Goal: Transaction & Acquisition: Purchase product/service

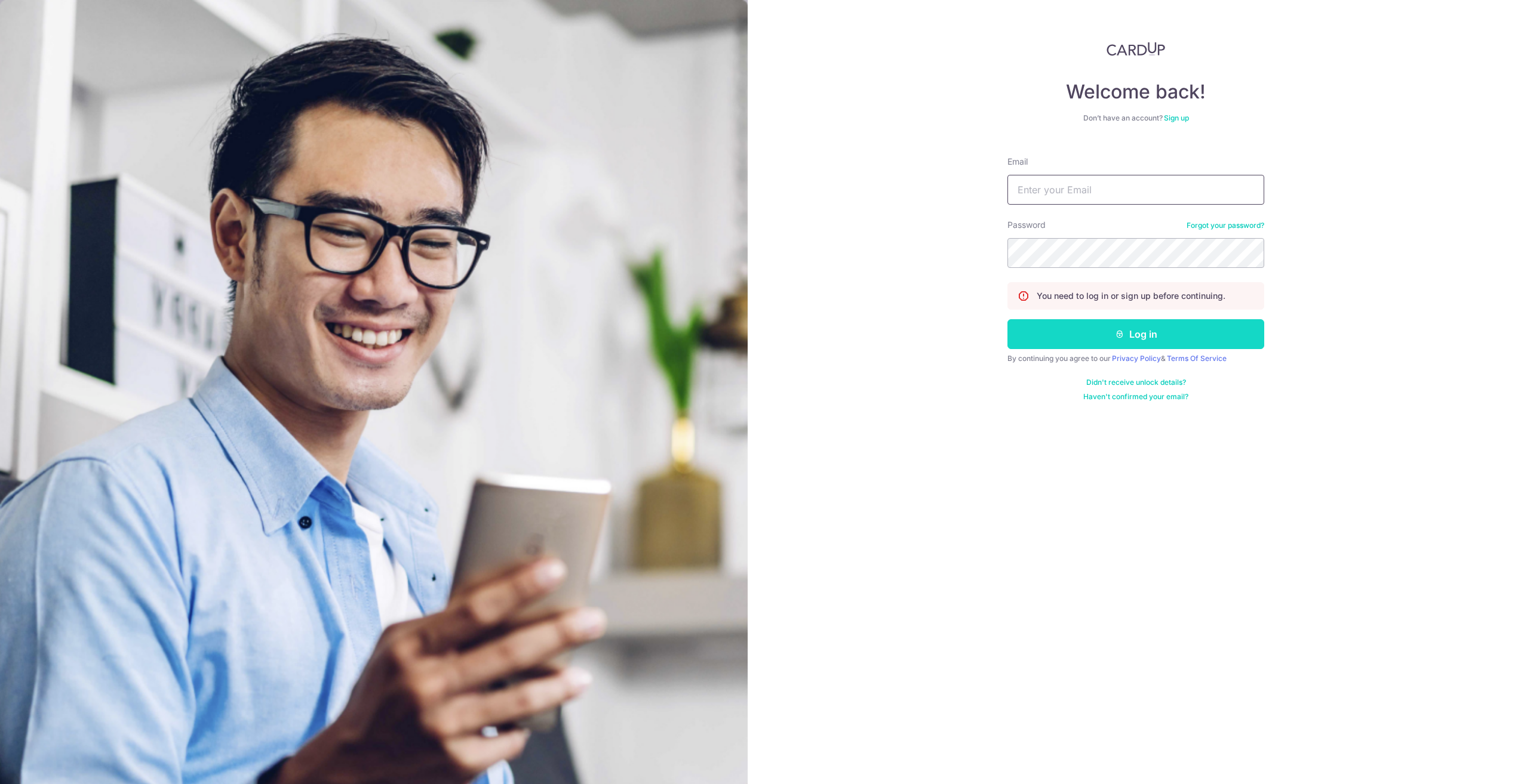
type input "nicholashoh89@gmail.com"
click at [1126, 329] on button "Log in" at bounding box center [1136, 334] width 257 height 30
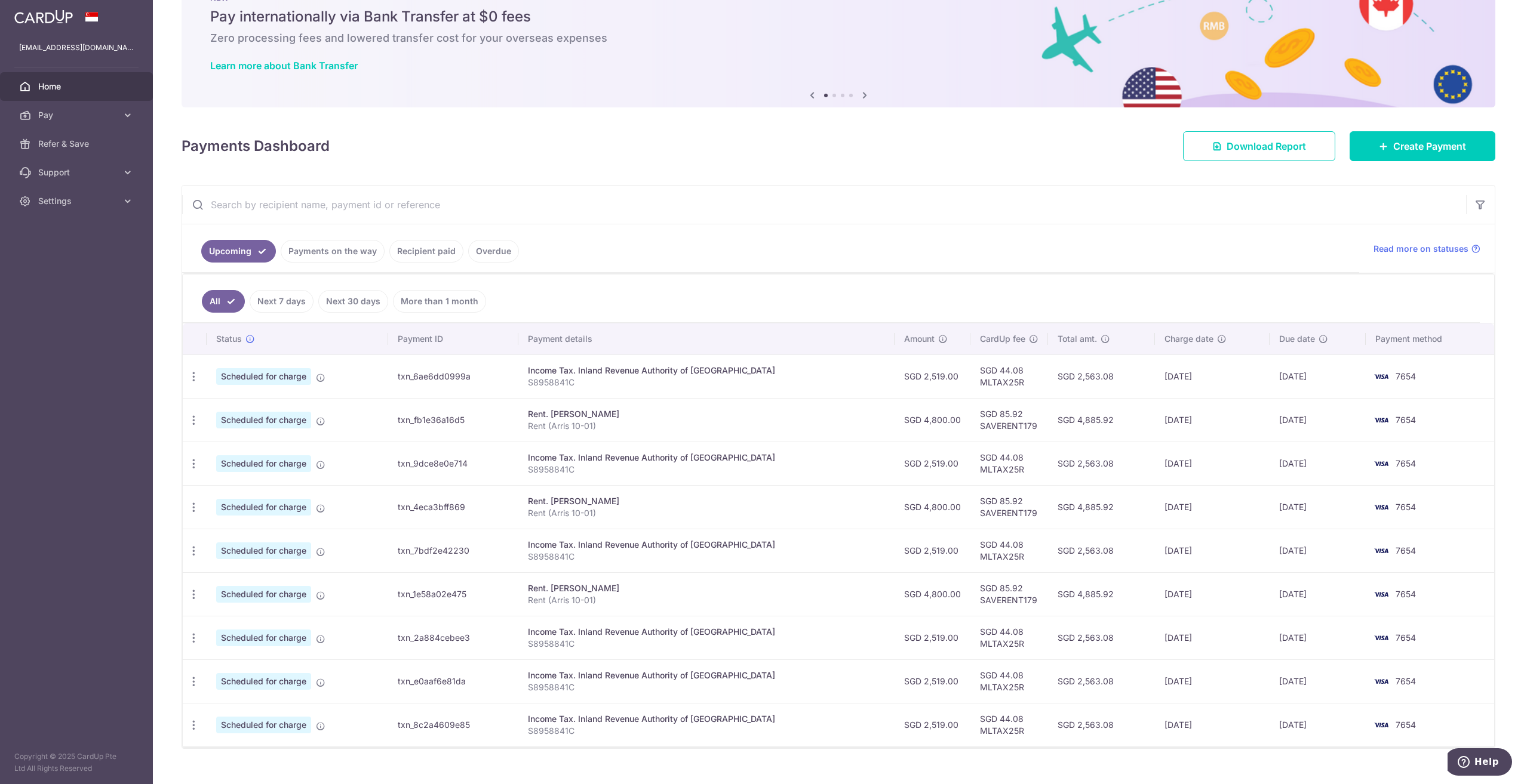
scroll to position [66, 0]
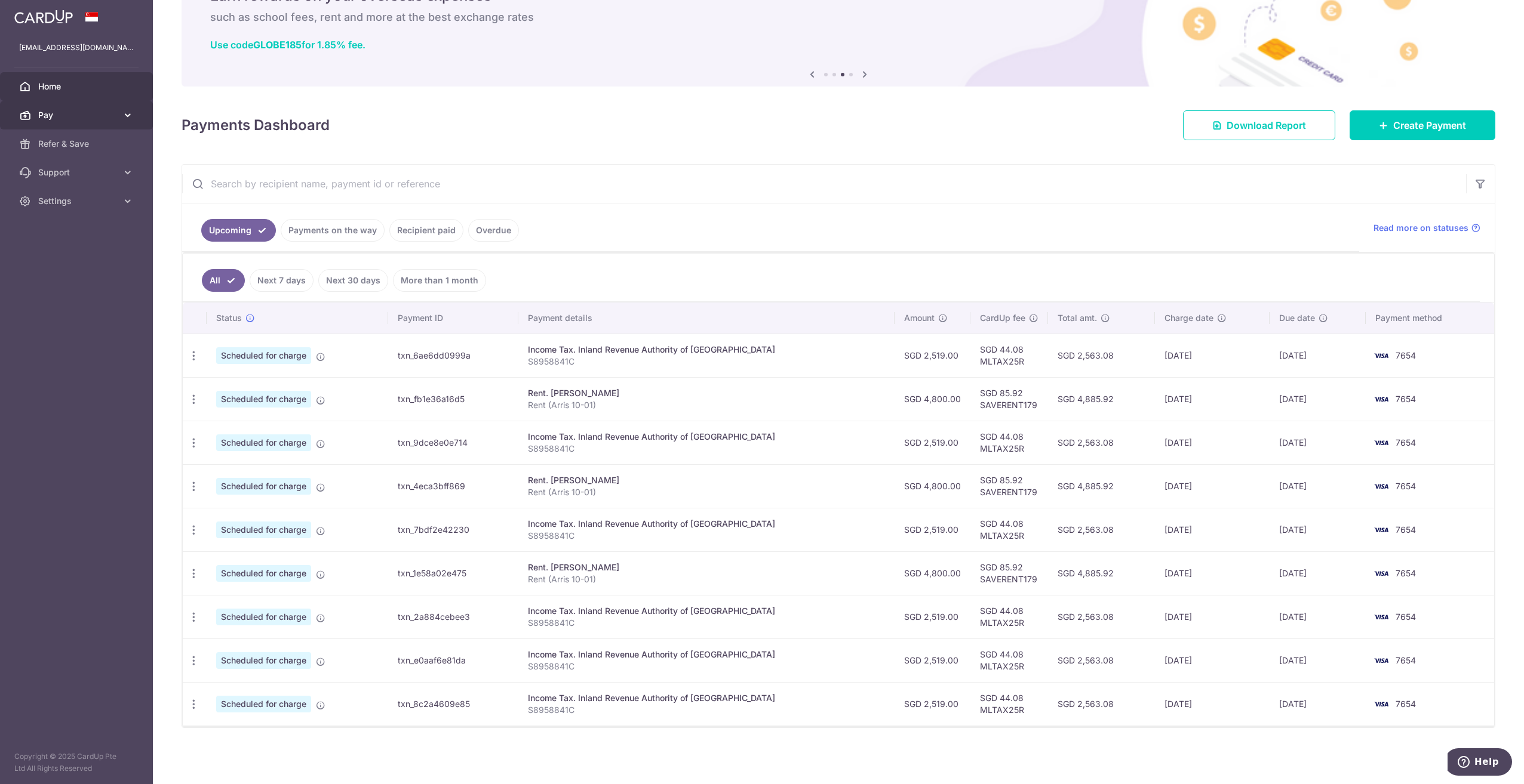
click at [93, 119] on span "Pay" at bounding box center [78, 115] width 79 height 12
click at [92, 143] on span "Payments" at bounding box center [78, 143] width 79 height 12
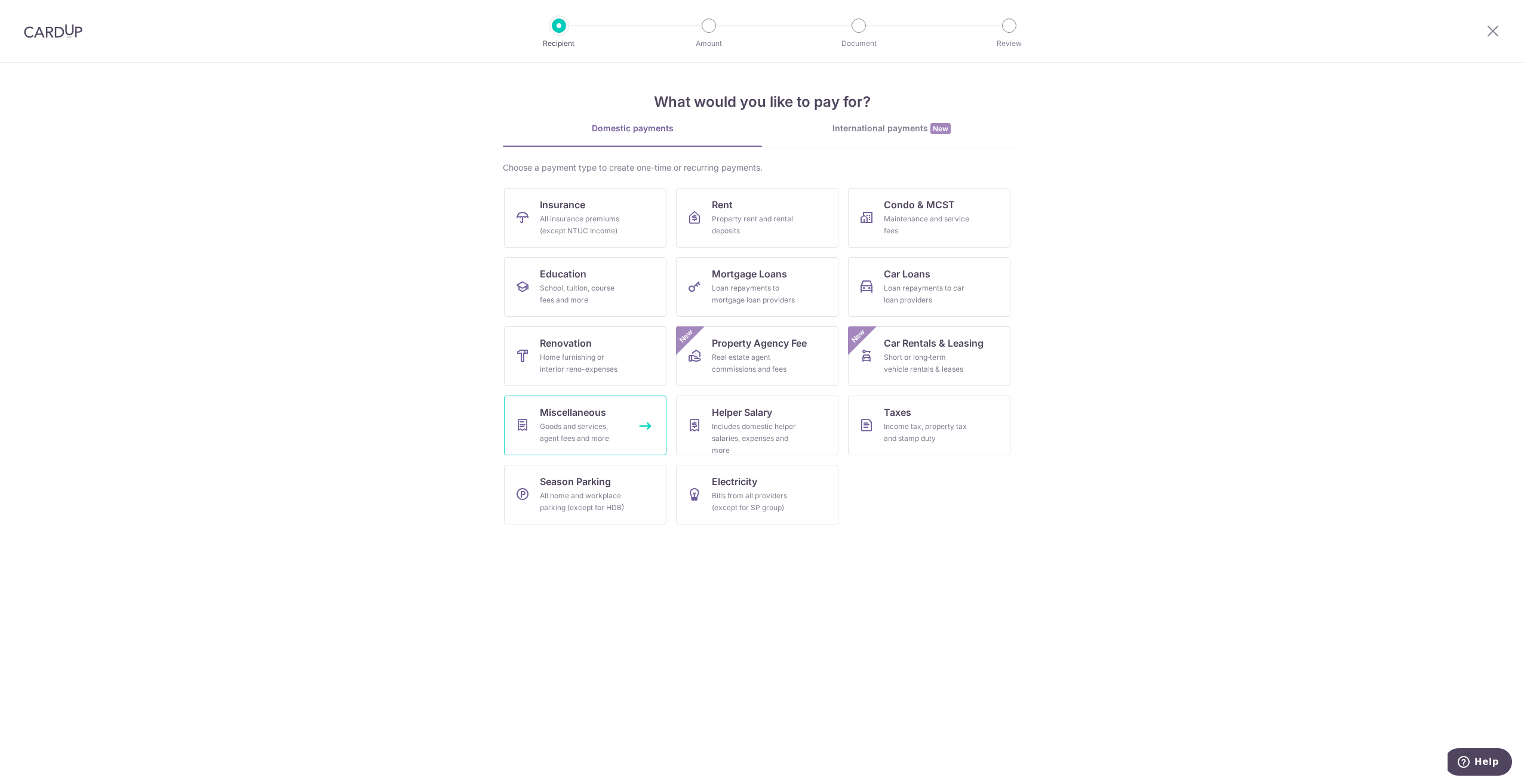
click at [632, 438] on link "Miscellaneous Goods and services, agent fees and more" at bounding box center [585, 425] width 162 height 60
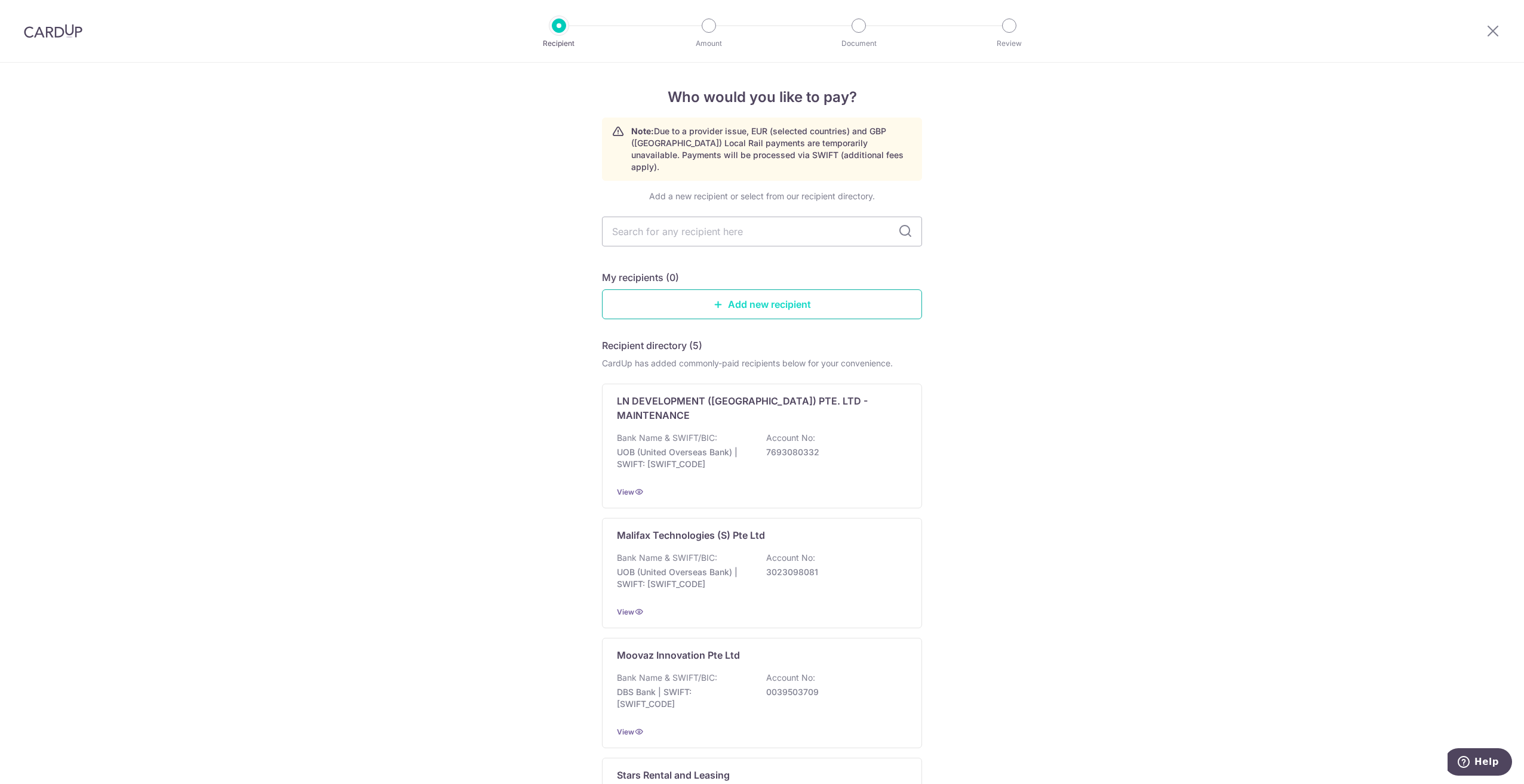
click at [766, 290] on link "Add new recipient" at bounding box center [762, 304] width 320 height 30
click at [69, 32] on img at bounding box center [53, 31] width 59 height 15
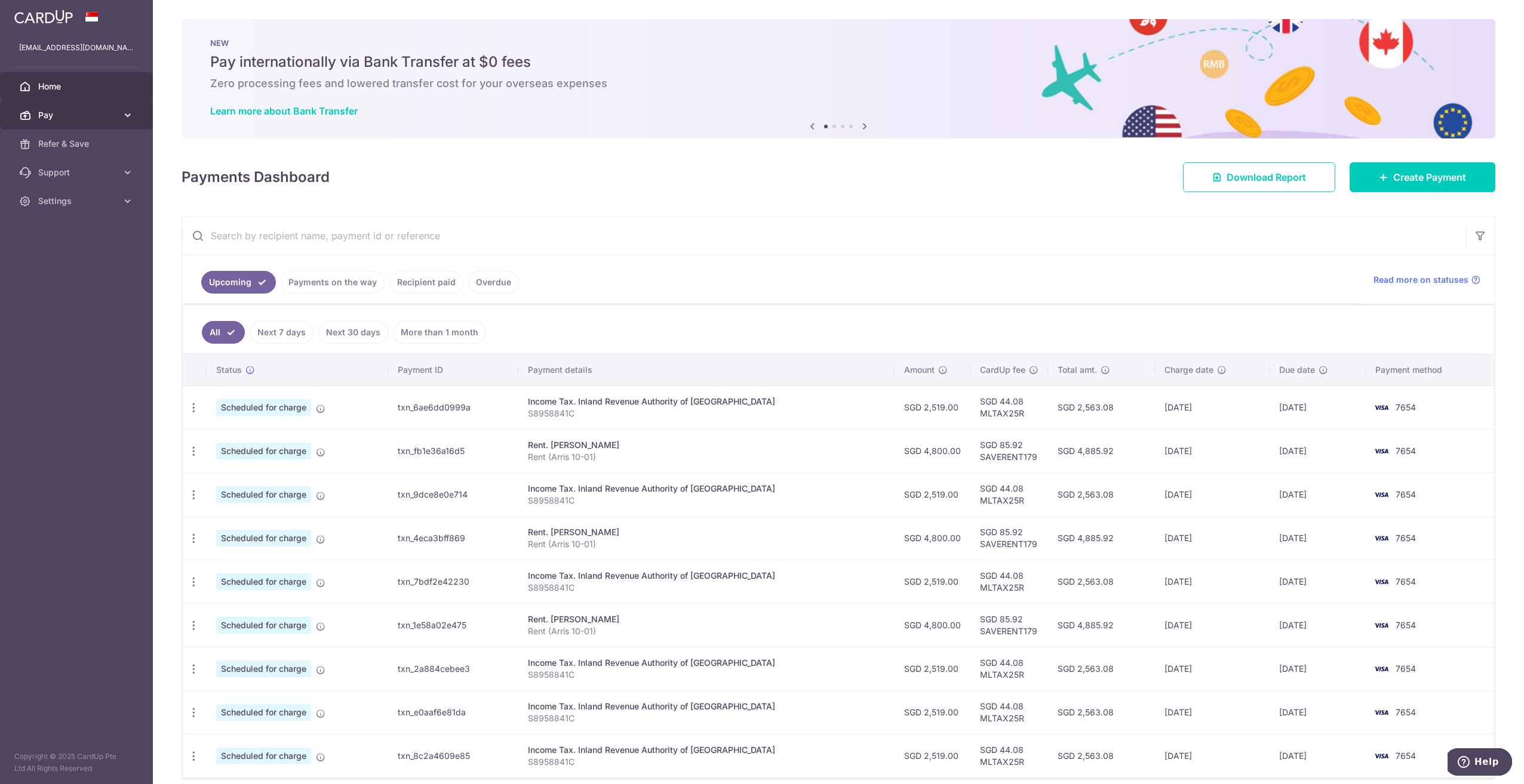
click at [111, 120] on span "Pay" at bounding box center [78, 115] width 79 height 12
click at [109, 146] on span "Payments" at bounding box center [78, 143] width 79 height 12
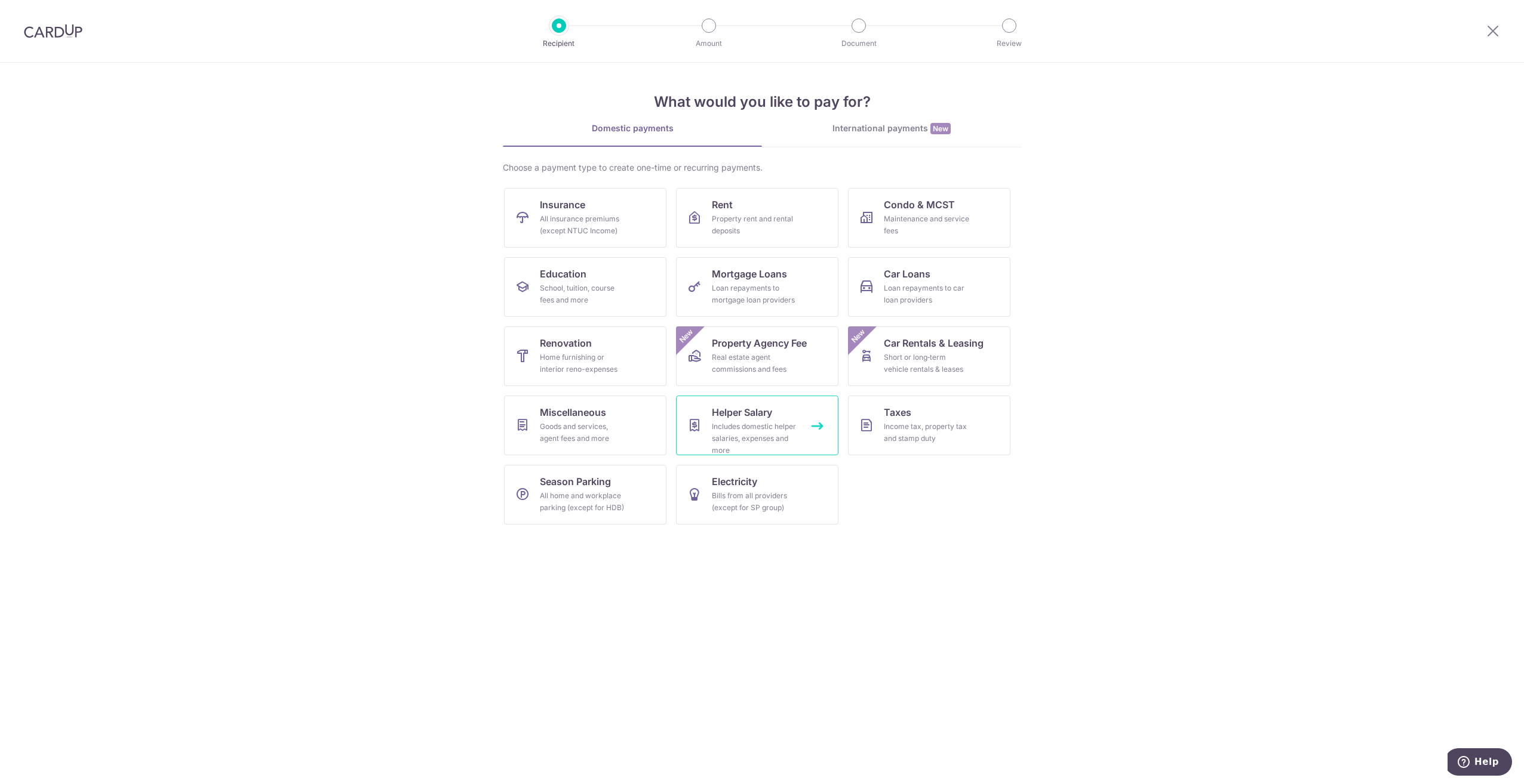
click at [758, 429] on div "Includes domestic helper salaries, expenses and more" at bounding box center [755, 439] width 86 height 36
